Goal: Task Accomplishment & Management: Use online tool/utility

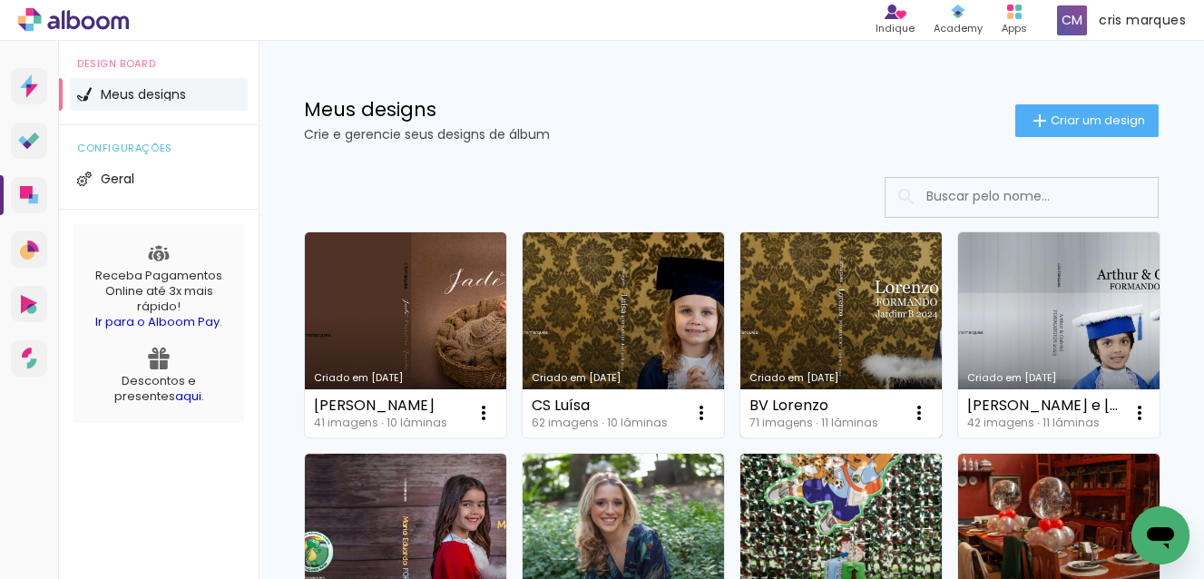
click at [837, 300] on link "Criado em [DATE]" at bounding box center [840, 334] width 201 height 205
